Goal: Task Accomplishment & Management: Use online tool/utility

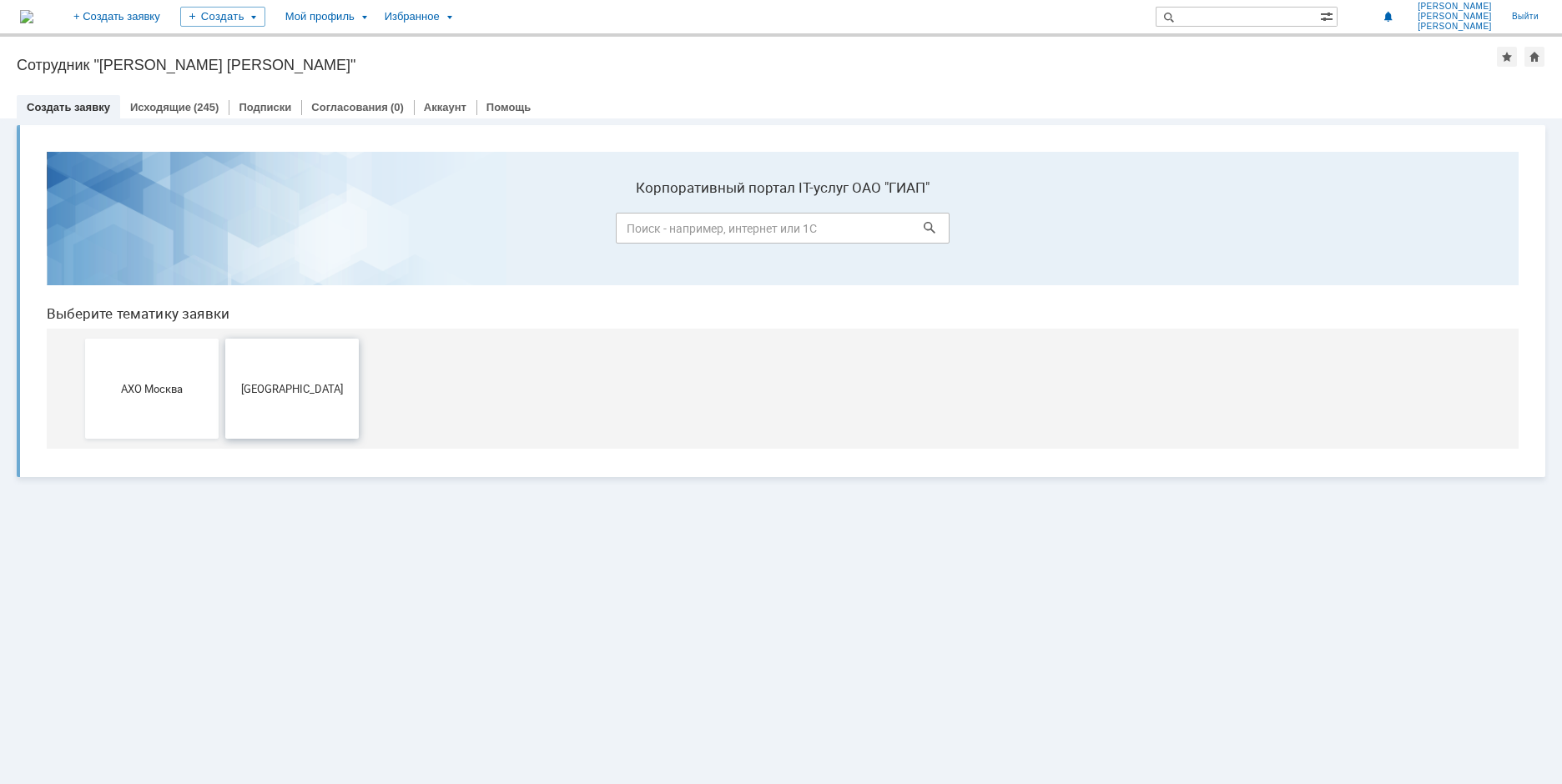
click at [331, 383] on span "[GEOGRAPHIC_DATA]" at bounding box center [292, 388] width 124 height 12
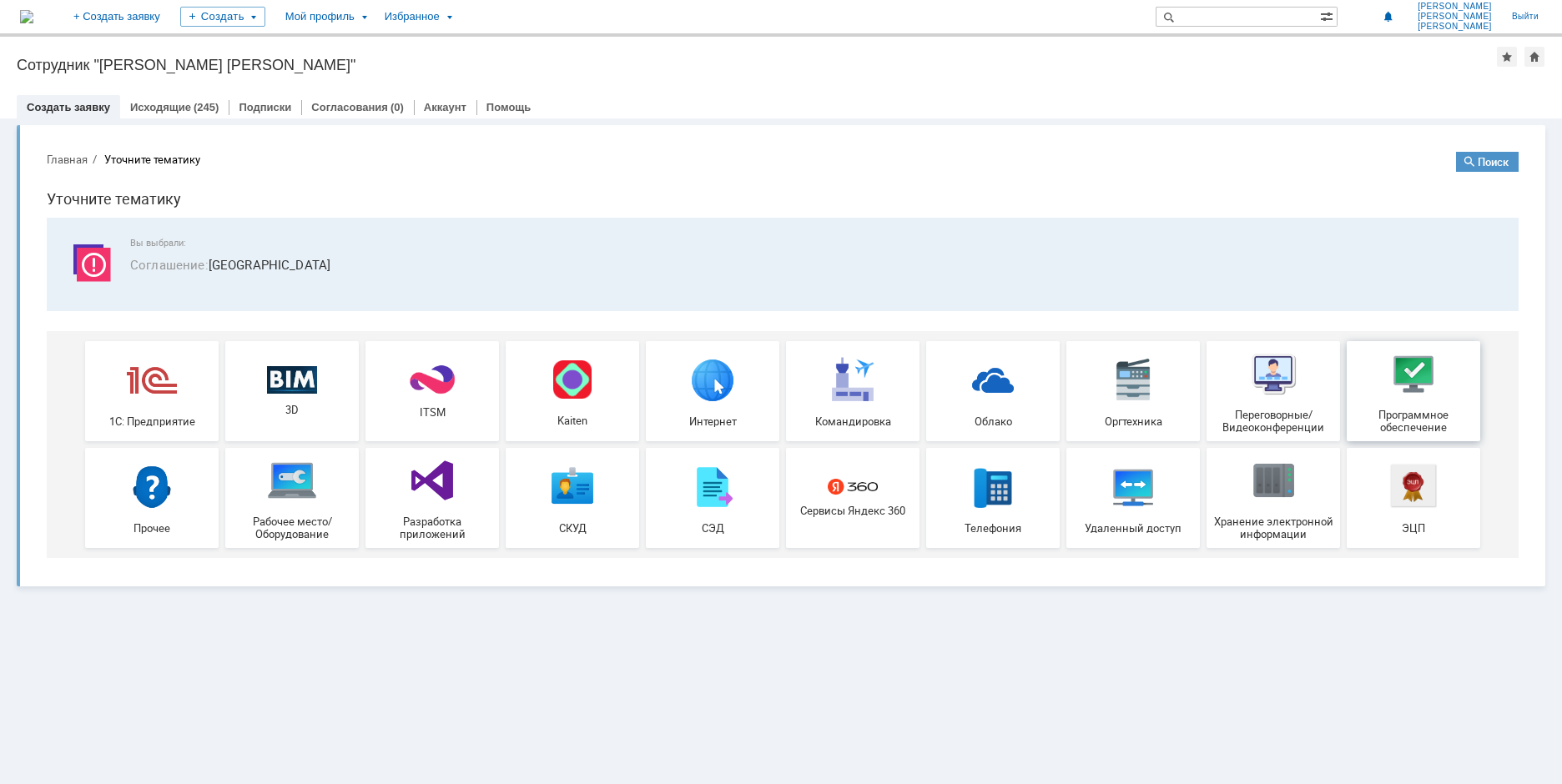
click at [1421, 403] on div "Программное обеспечение" at bounding box center [1413, 392] width 124 height 85
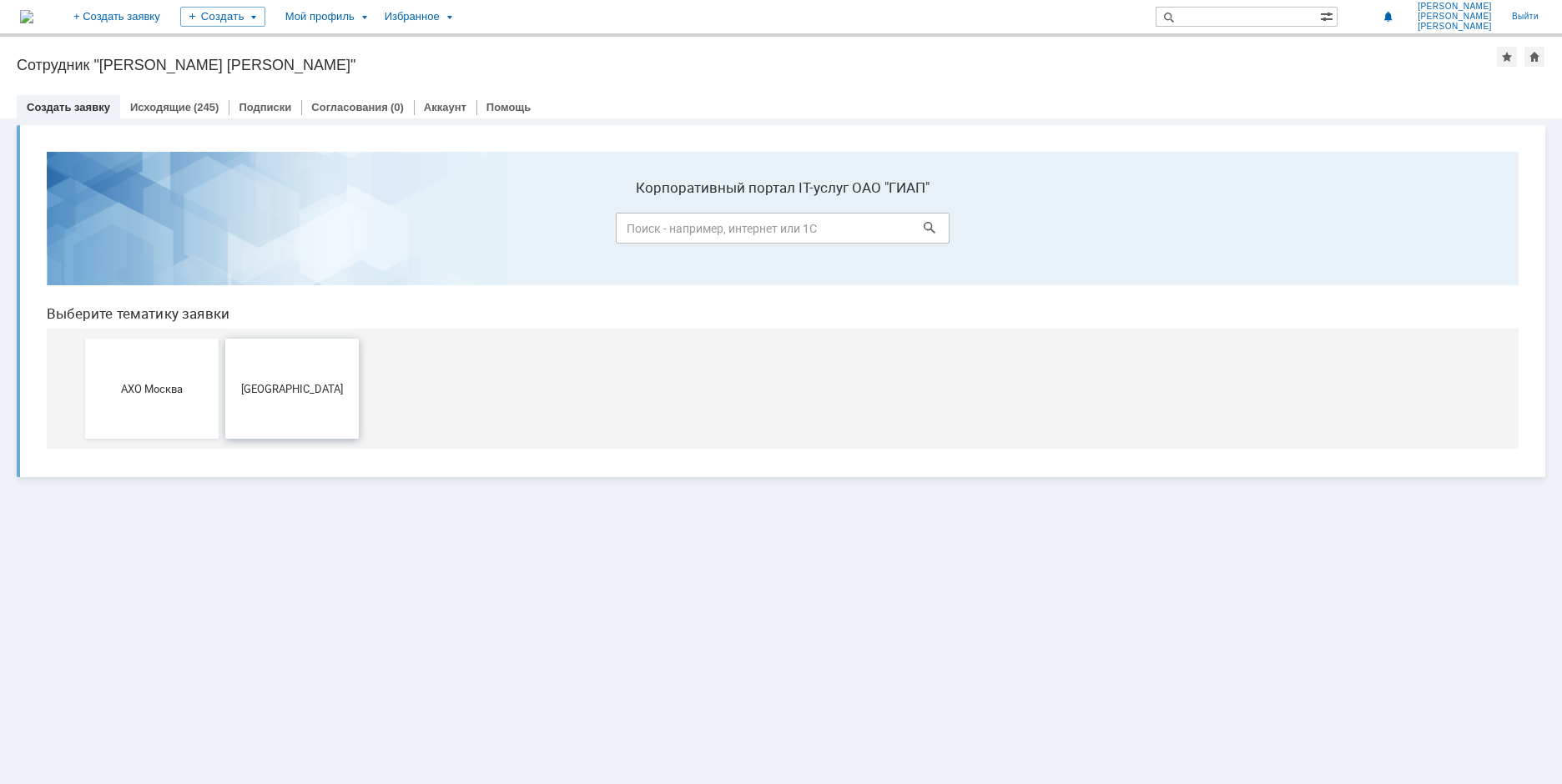
click at [300, 409] on button "[GEOGRAPHIC_DATA]" at bounding box center [292, 389] width 134 height 100
